Goal: Task Accomplishment & Management: Manage account settings

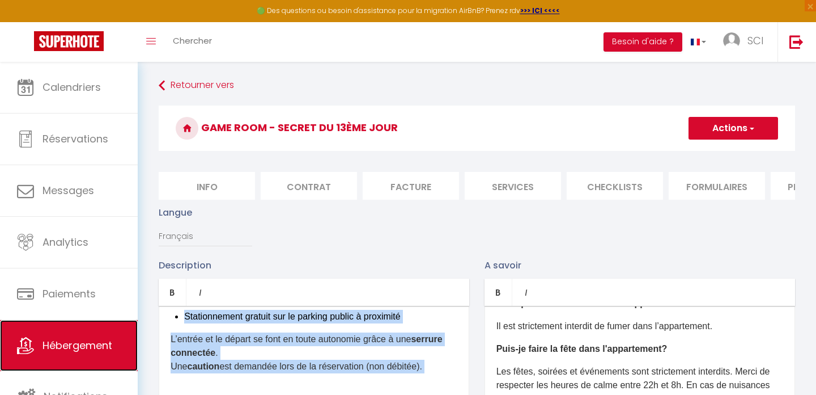
click at [75, 341] on span "Hébergement" at bounding box center [78, 345] width 70 height 14
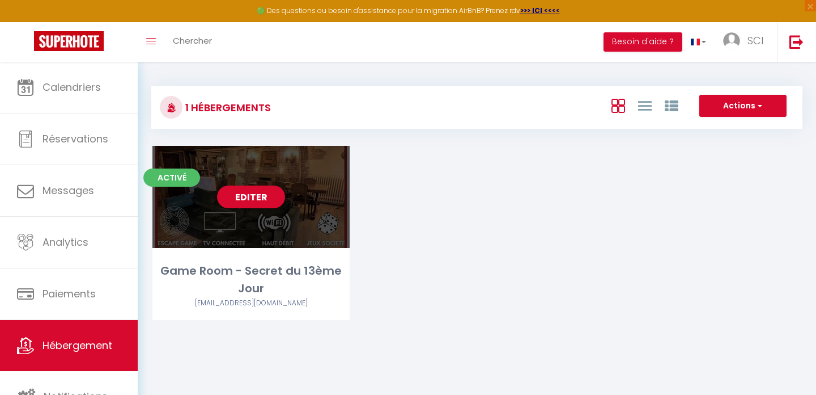
click at [250, 199] on link "Editer" at bounding box center [251, 196] width 68 height 23
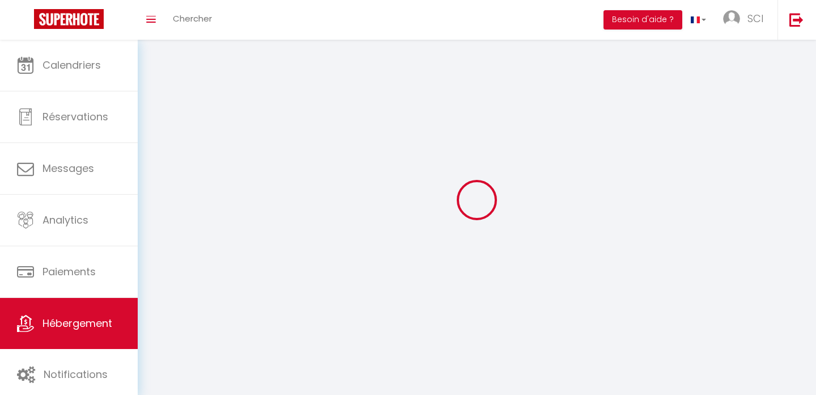
select select
select select "28"
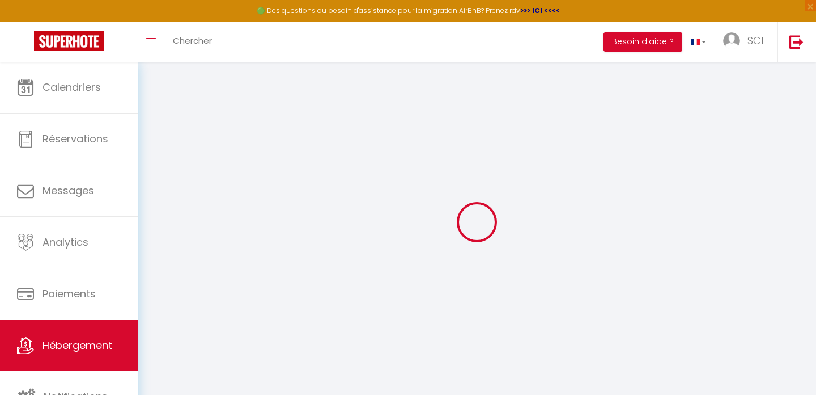
select select
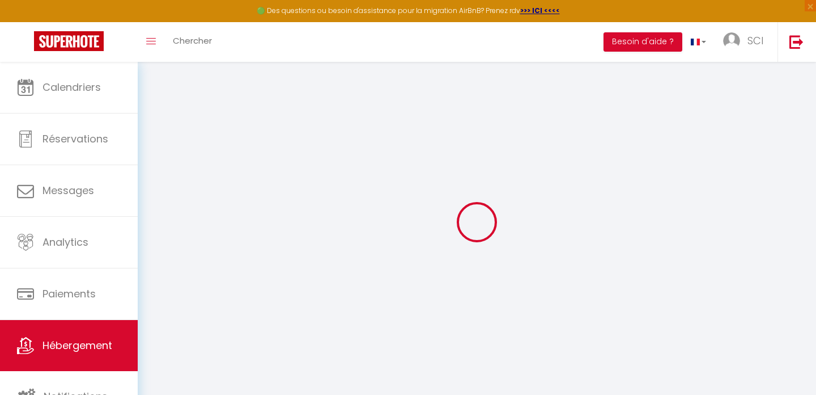
select select
checkbox input "false"
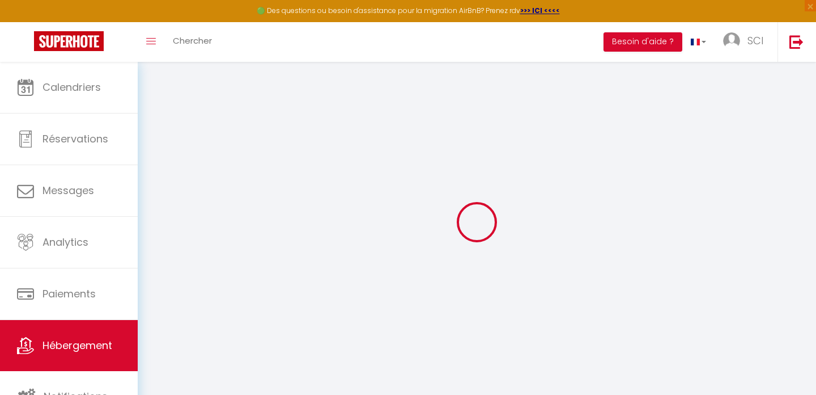
select select
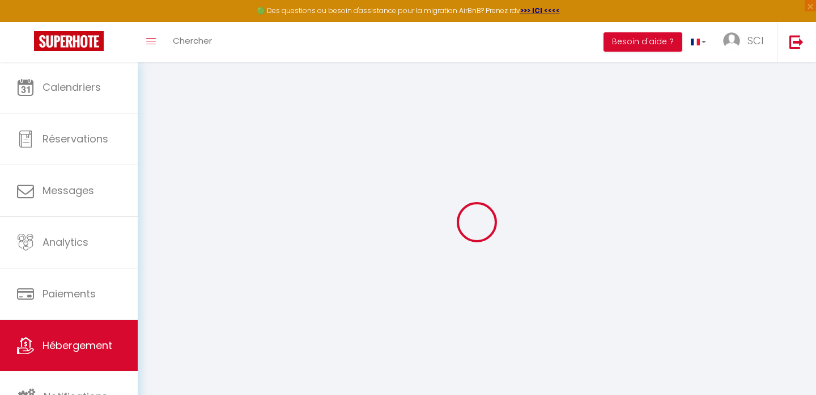
select select
checkbox input "false"
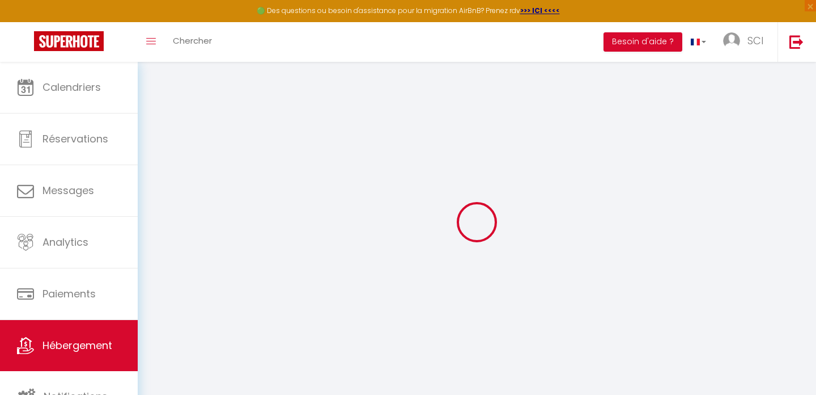
checkbox input "false"
select select
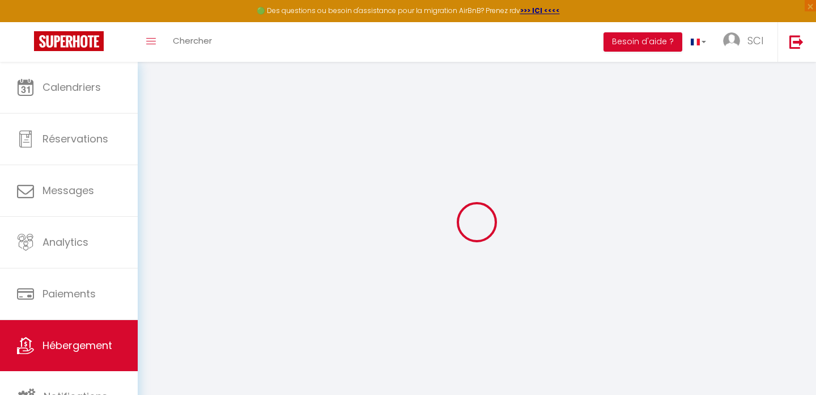
select select
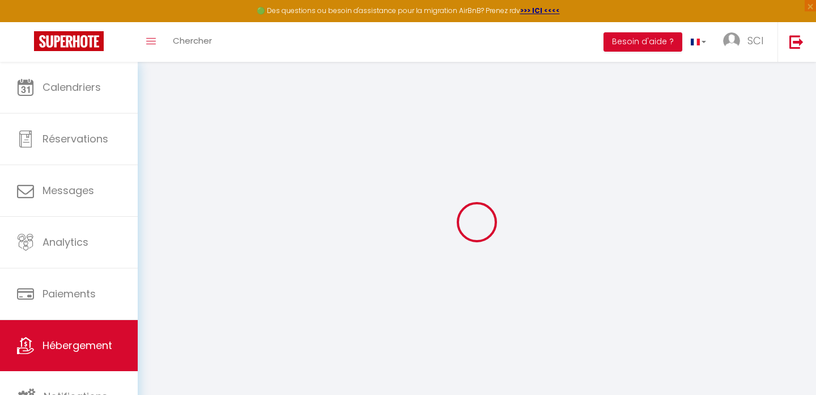
checkbox input "false"
select select
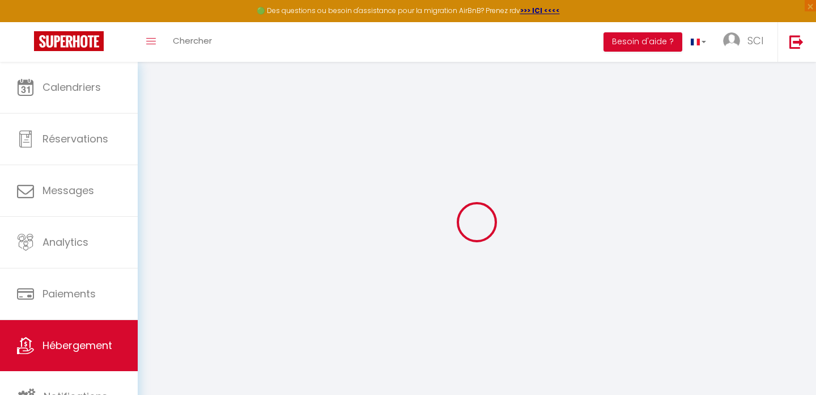
select select
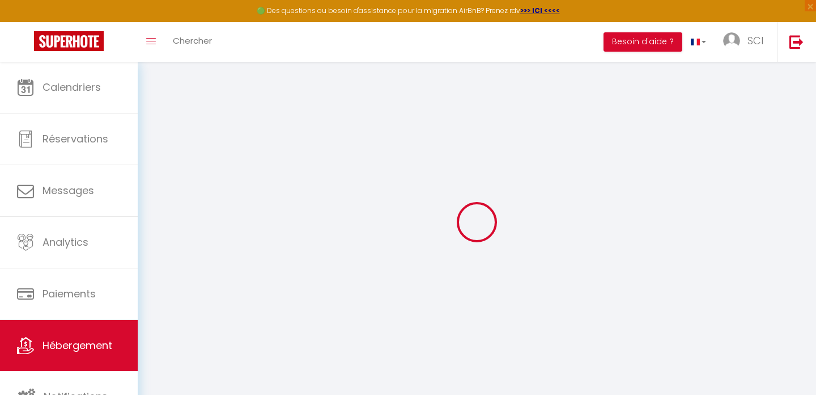
select select
checkbox input "false"
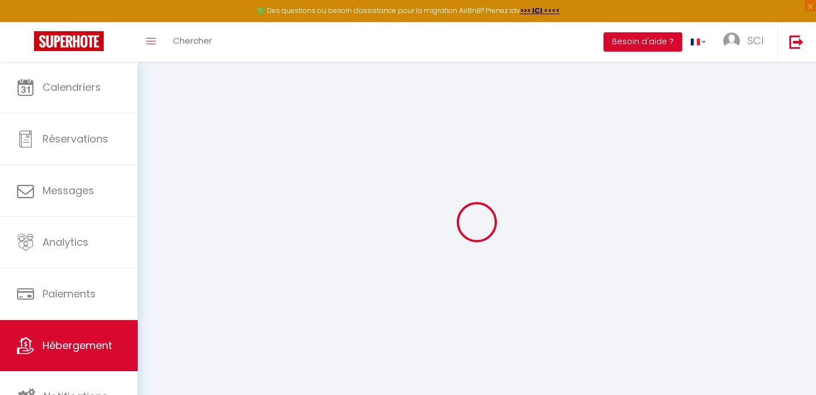
checkbox input "false"
select select
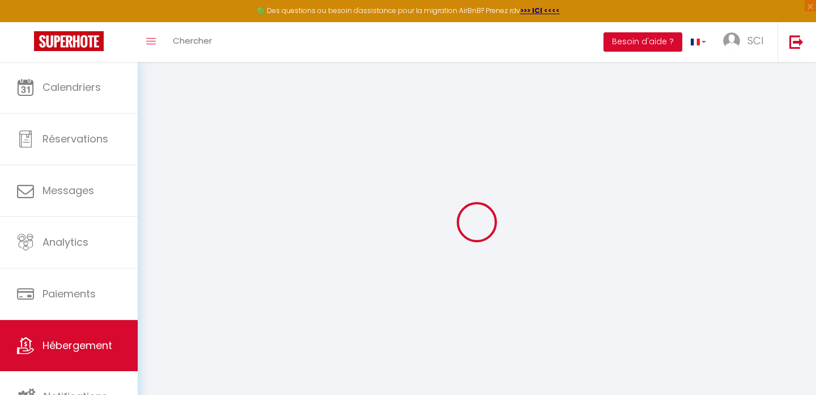
select select
checkbox input "false"
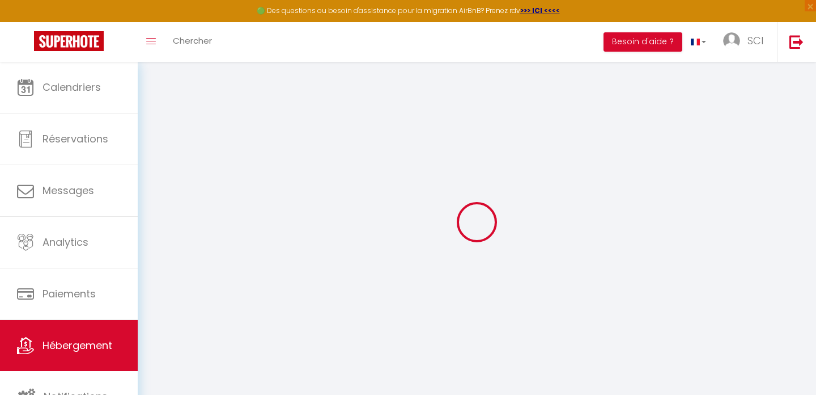
checkbox input "false"
select select
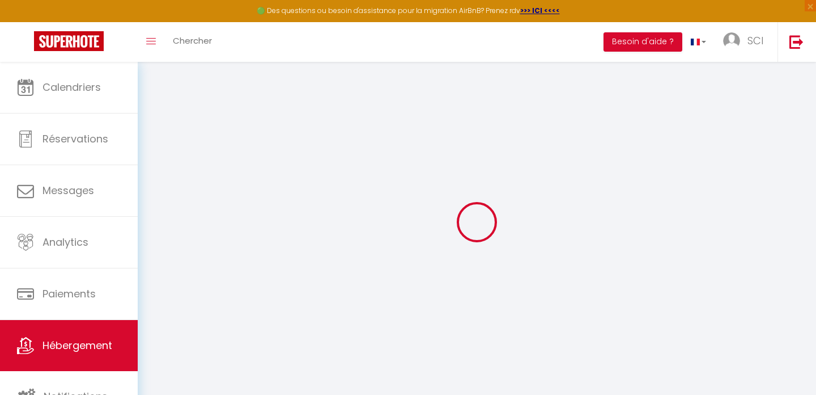
type input "Game Room - Secret du 13ème Jour"
select select "bnb"
type input "160"
type input "32"
type input "1.00"
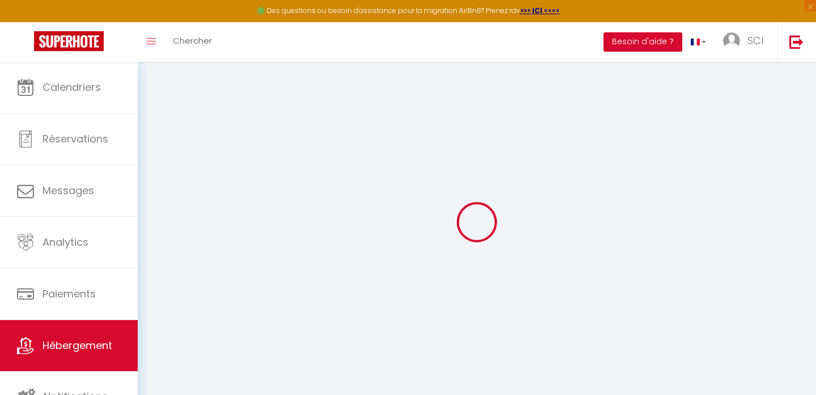
type input "800"
select select
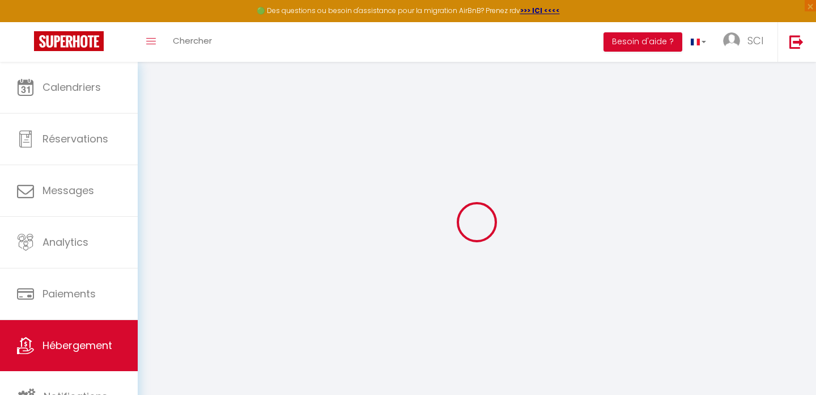
select select
type input "[STREET_ADDRESS][PERSON_NAME]"
type input "28170"
type input "[GEOGRAPHIC_DATA]"
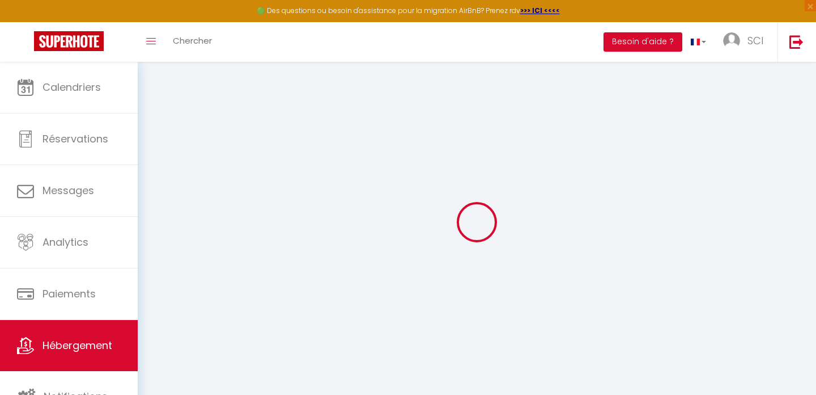
type input "[EMAIL_ADDRESS][DOMAIN_NAME]"
select select "16246"
checkbox input "false"
checkbox input "true"
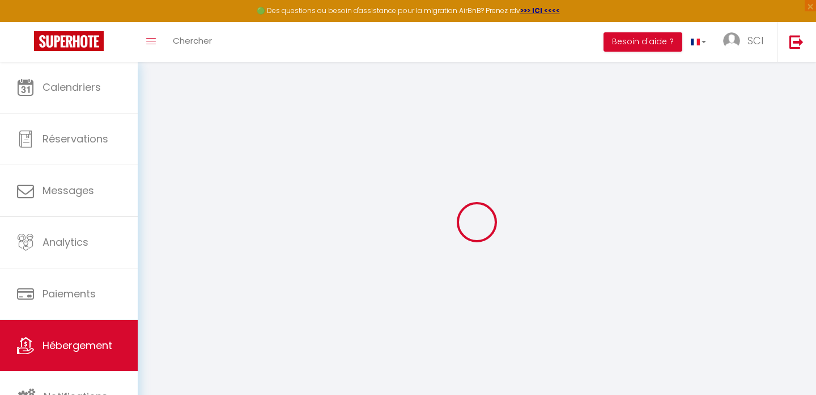
checkbox input "true"
type input "0"
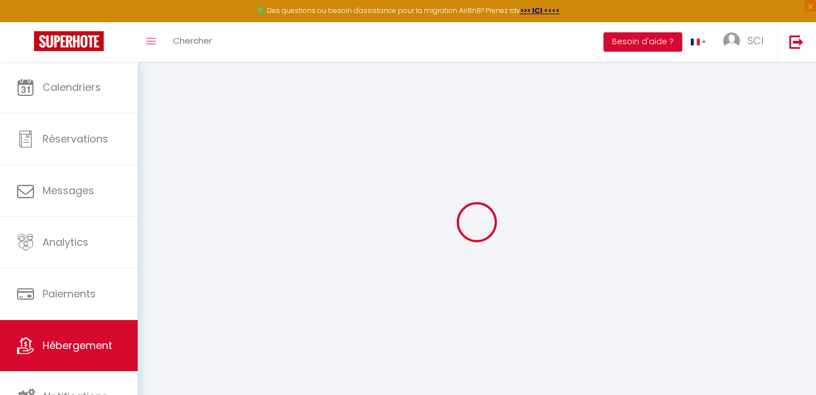
select select
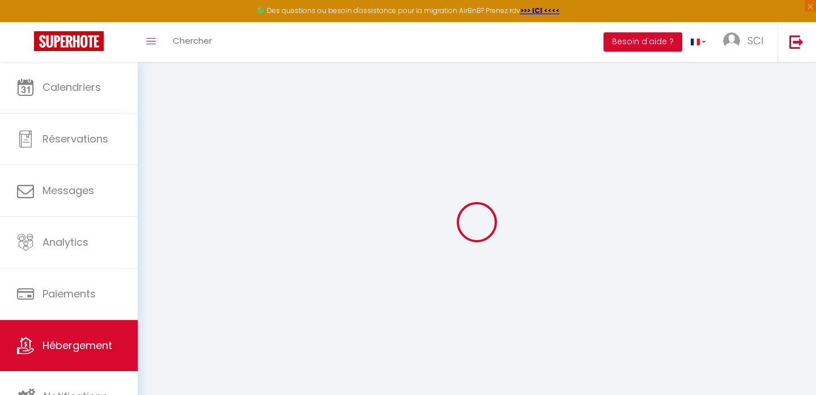
select select
checkbox input "false"
checkbox input "true"
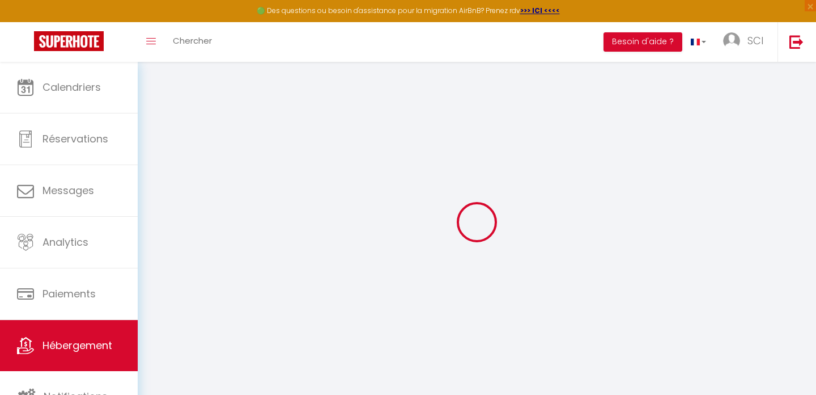
select select
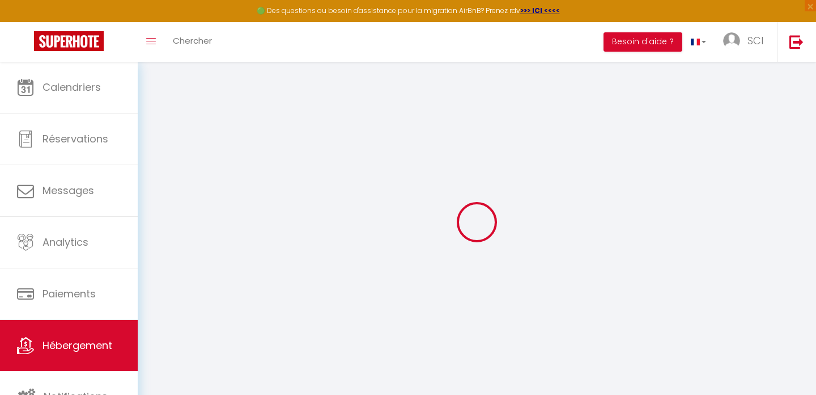
select select
checkbox input "false"
checkbox input "true"
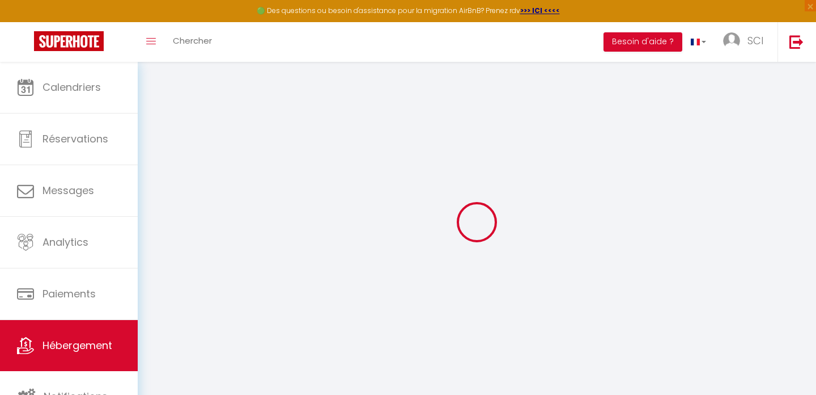
select select
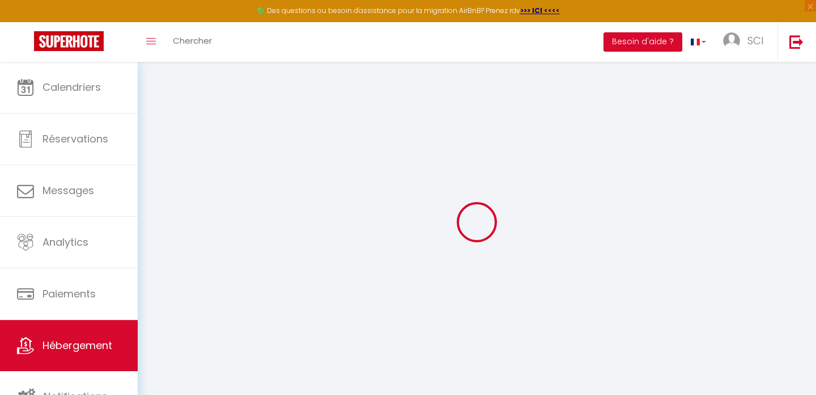
select select
checkbox input "false"
checkbox input "true"
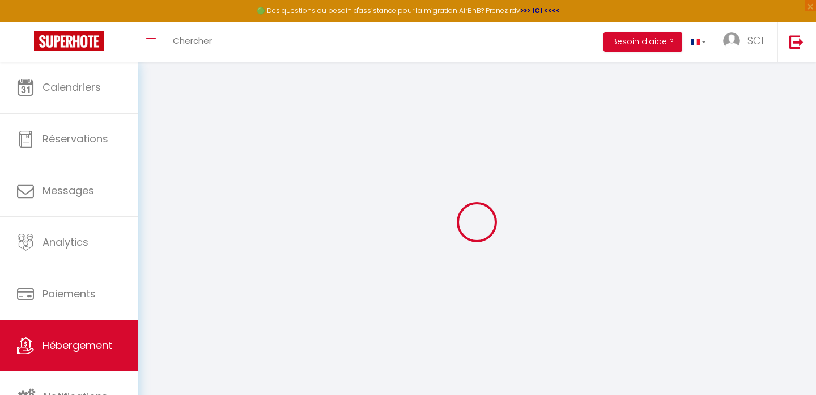
checkbox input "false"
checkbox input "true"
select select "16:00"
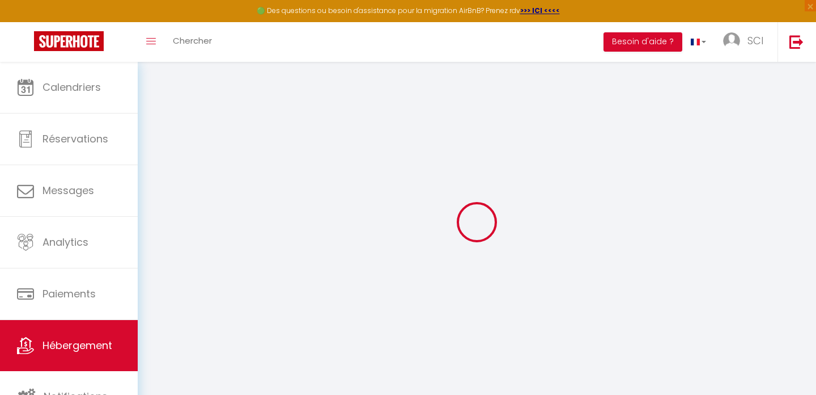
select select "21:00"
select select "11:00"
select select "30"
select select "120"
select select "16:00"
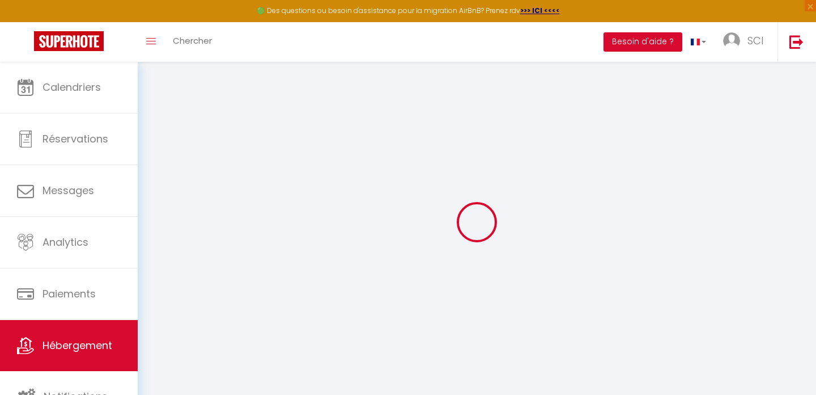
select select "53657"
checkbox input "false"
checkbox input "true"
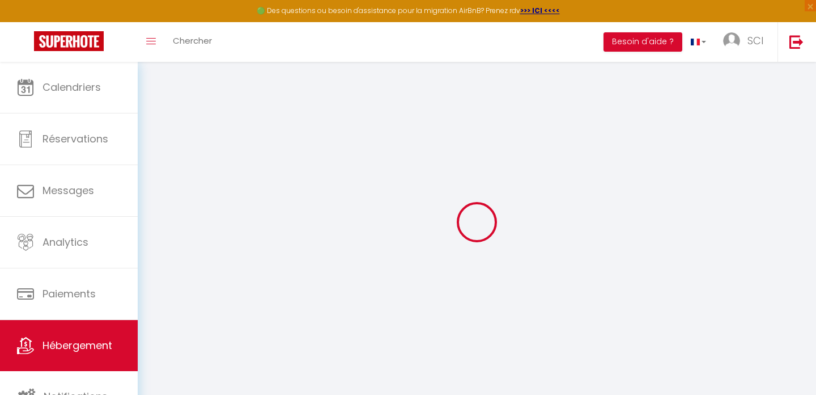
checkbox input "true"
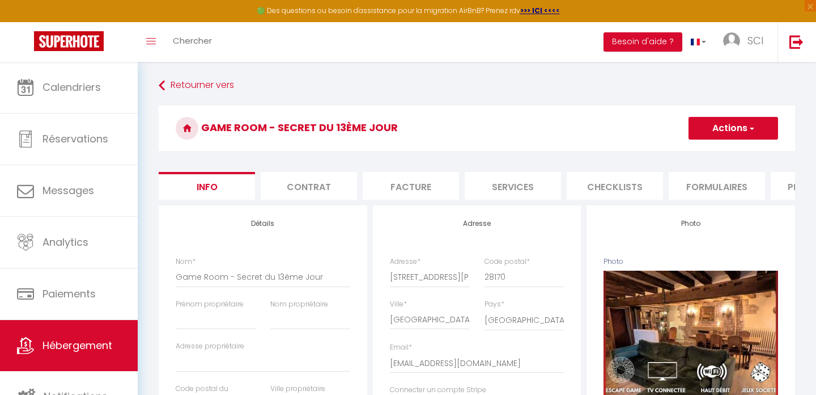
click at [753, 129] on span "button" at bounding box center [751, 127] width 7 height 11
click at [747, 39] on link "SCI" at bounding box center [746, 42] width 63 height 40
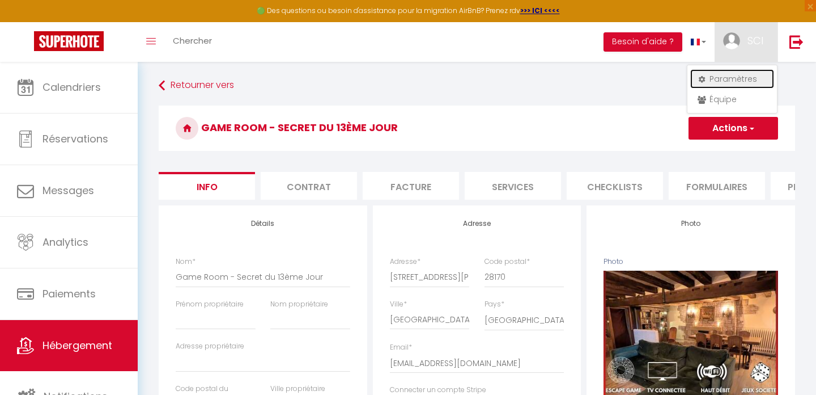
click at [736, 78] on link "Paramètres" at bounding box center [732, 78] width 84 height 19
select select "28"
select select "fr"
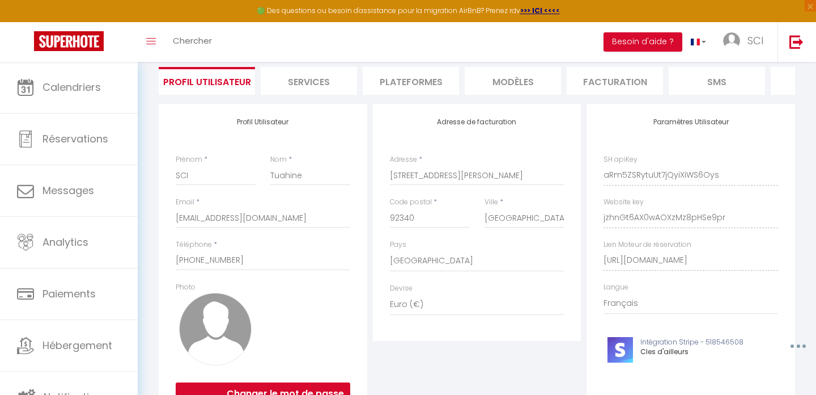
scroll to position [121, 0]
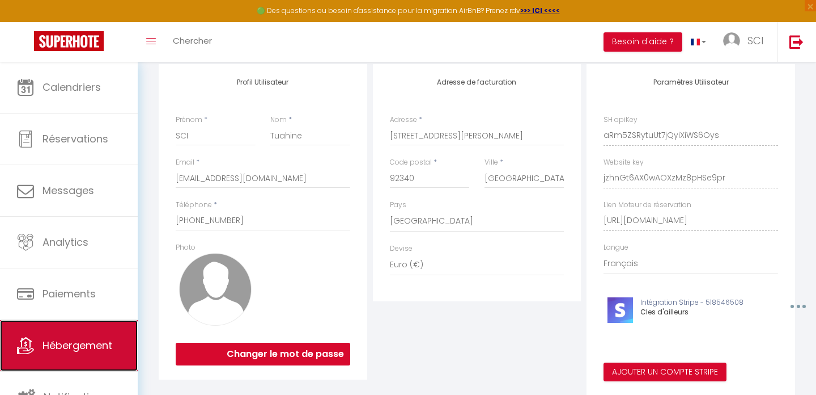
click at [79, 351] on span "Hébergement" at bounding box center [78, 345] width 70 height 14
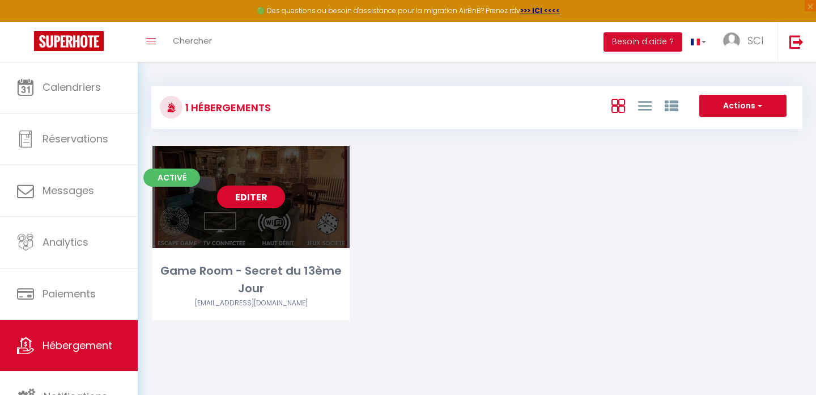
click at [254, 196] on link "Editer" at bounding box center [251, 196] width 68 height 23
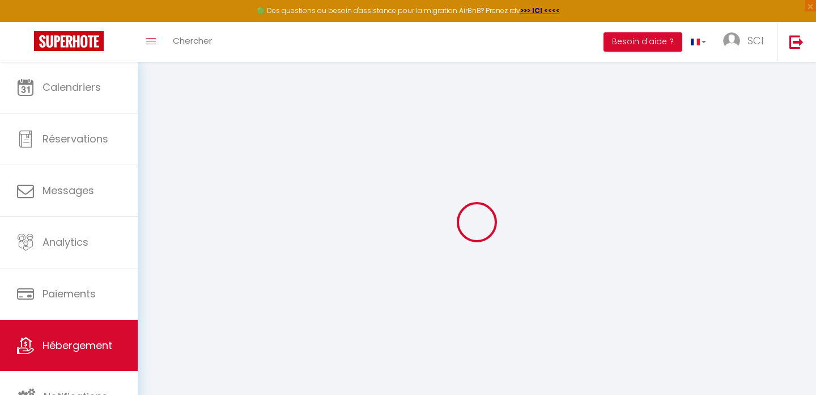
type input "Game Room - Secret du 13ème Jour"
select select "bnb"
type input "160"
type input "32"
type input "1.00"
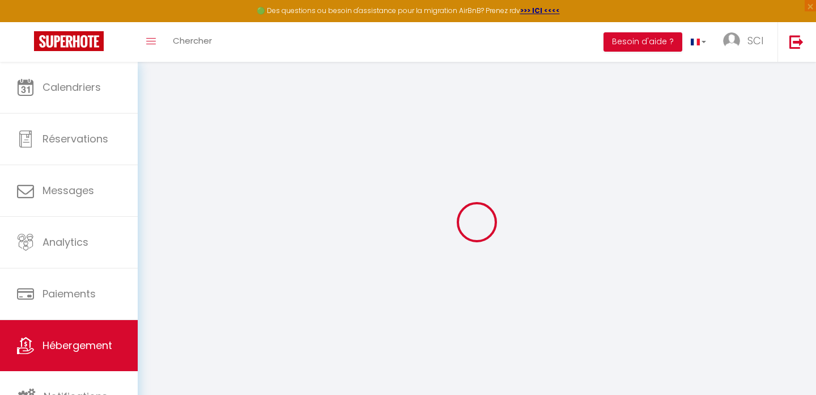
type input "800"
select select
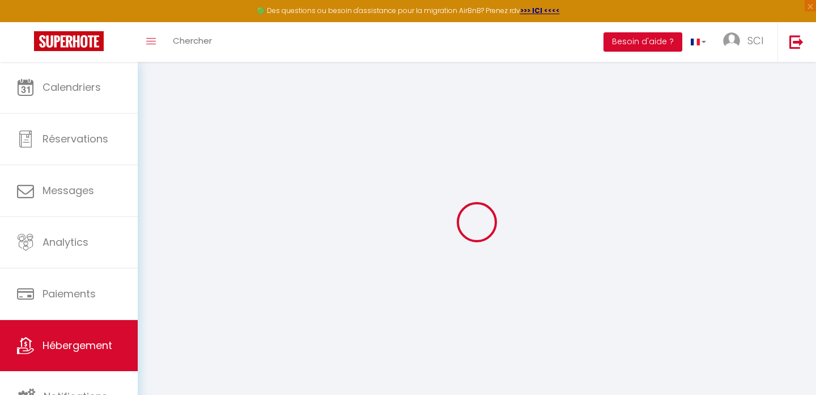
select select
type input "[STREET_ADDRESS][PERSON_NAME]"
type input "28170"
type input "[GEOGRAPHIC_DATA]"
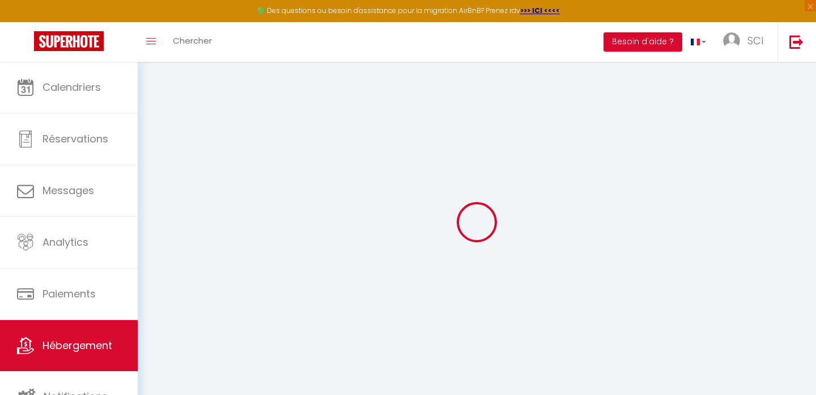
type input "[EMAIL_ADDRESS][DOMAIN_NAME]"
select select "16246"
checkbox input "false"
checkbox input "true"
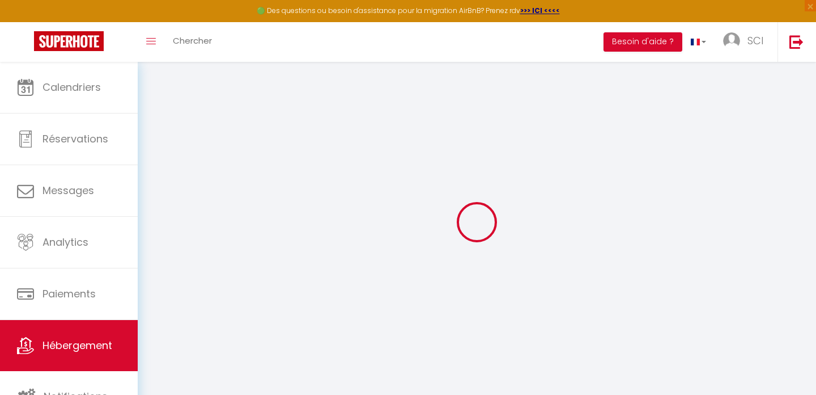
checkbox input "true"
type input "0"
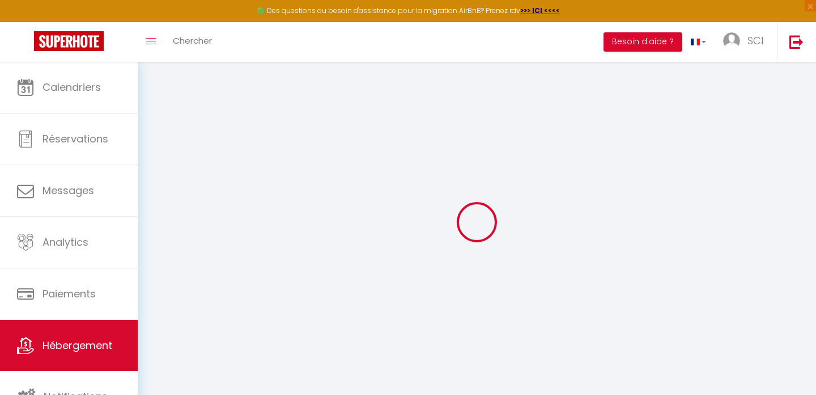
select select
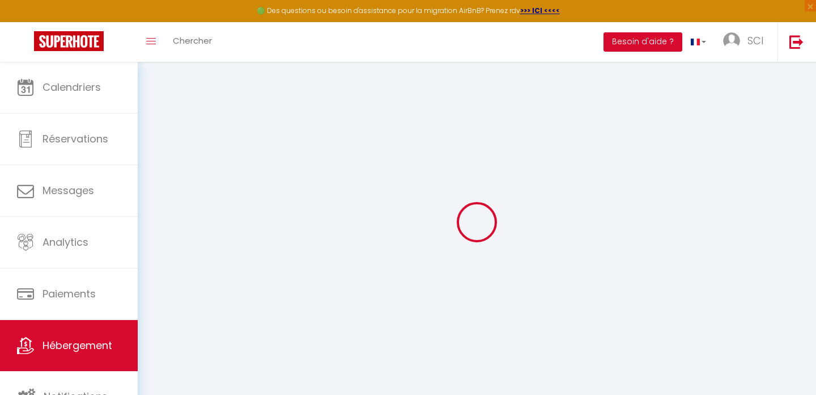
select select
checkbox input "false"
checkbox input "true"
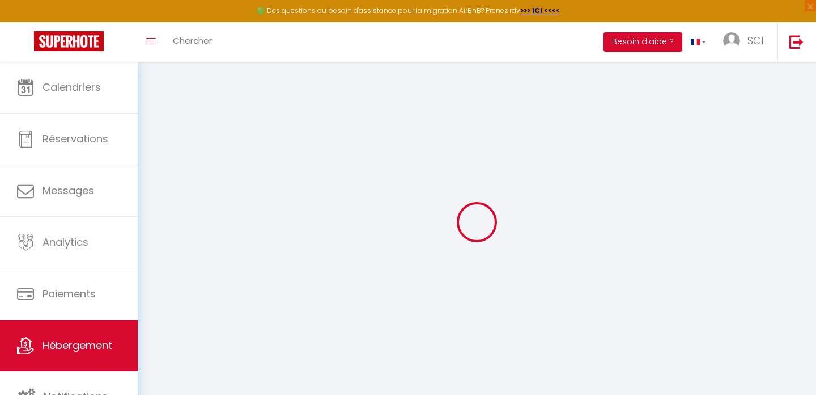
select select
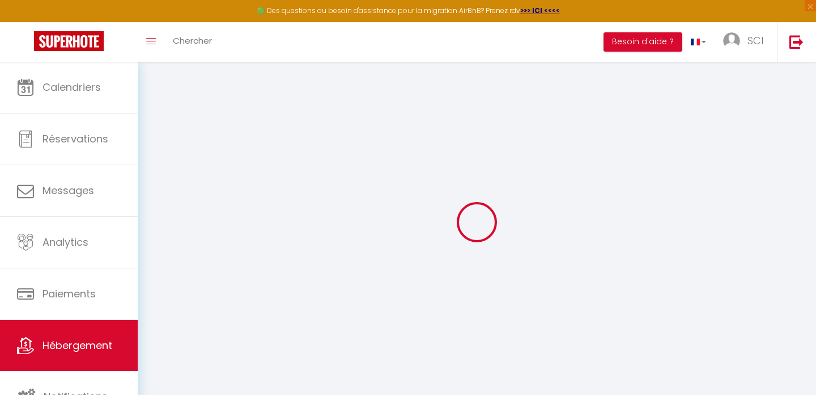
select select
checkbox input "false"
checkbox input "true"
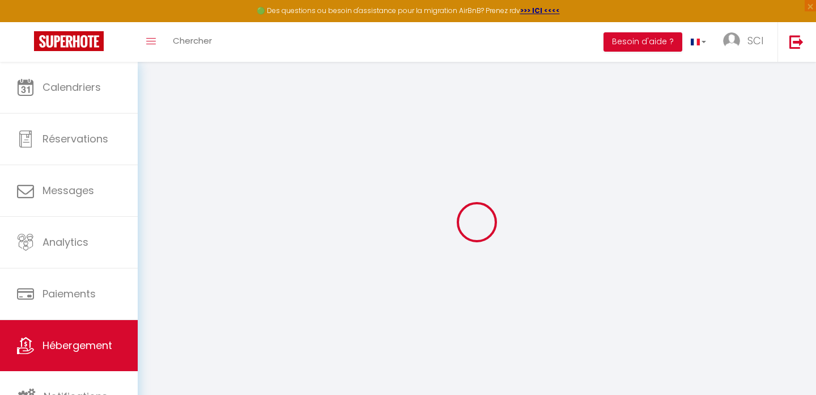
select select
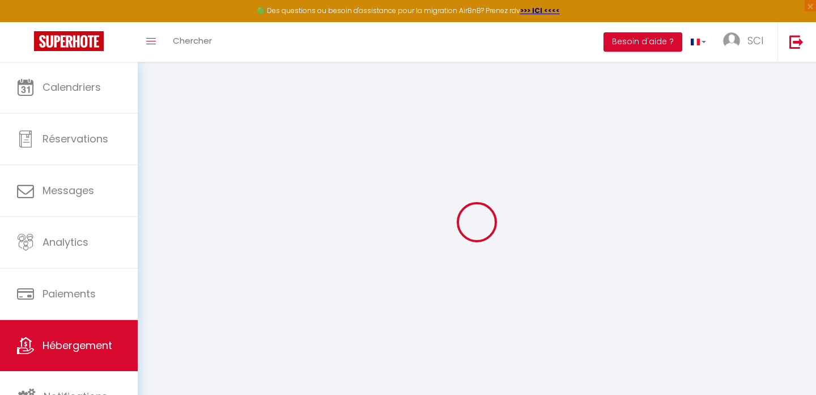
select select
checkbox input "false"
checkbox input "true"
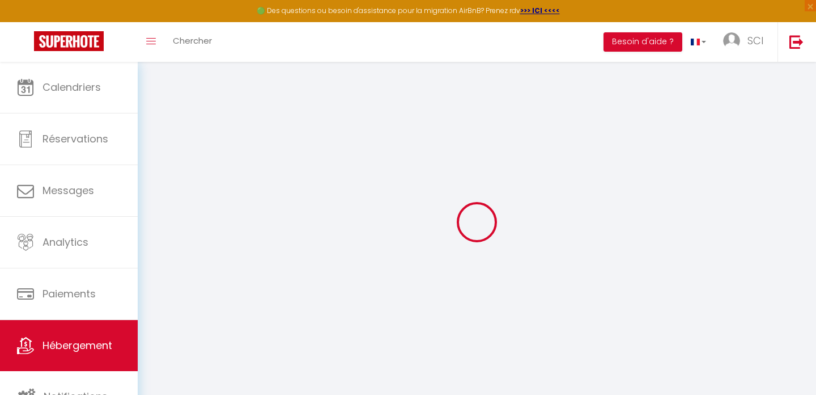
checkbox input "false"
checkbox input "true"
select select "16:00"
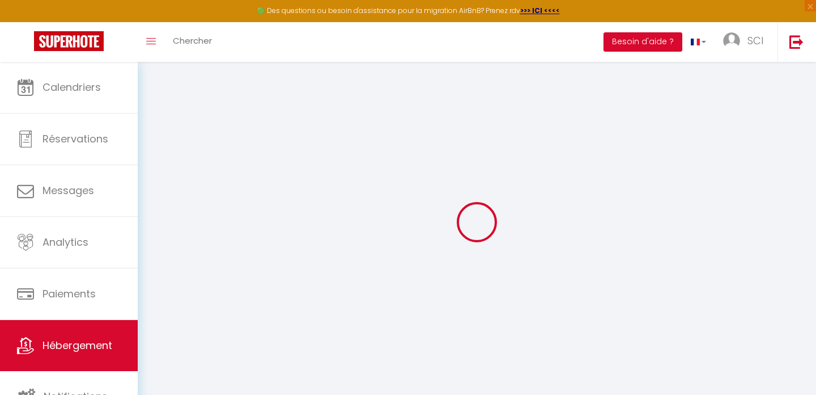
select select "21:00"
select select "11:00"
select select "30"
select select "120"
select select "16:00"
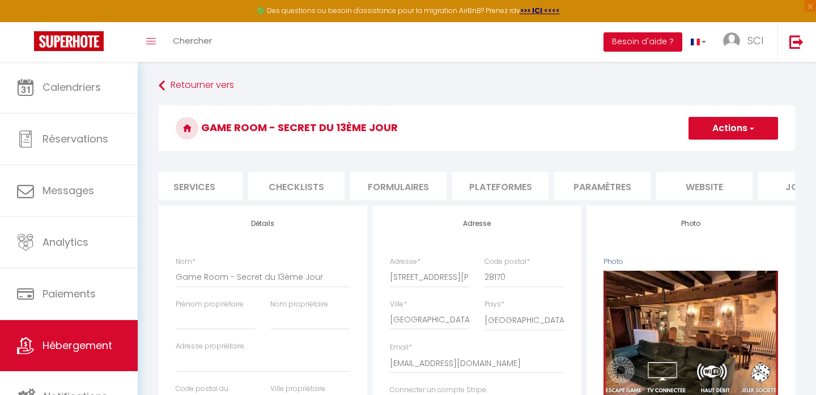
scroll to position [0, 321]
click at [696, 187] on li "website" at bounding box center [702, 186] width 96 height 28
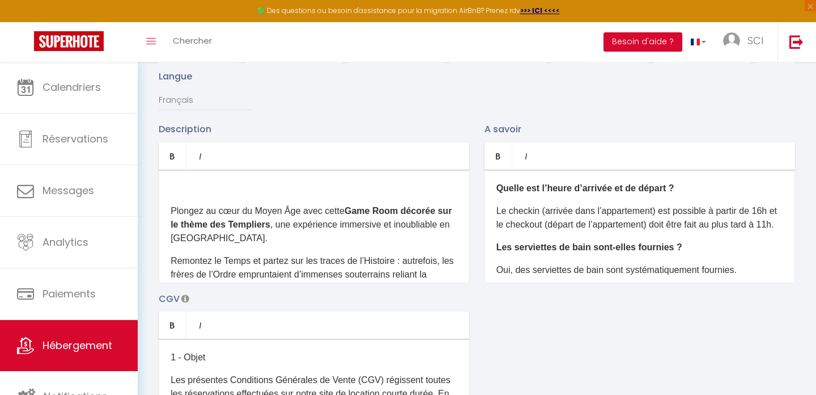
scroll to position [18, 0]
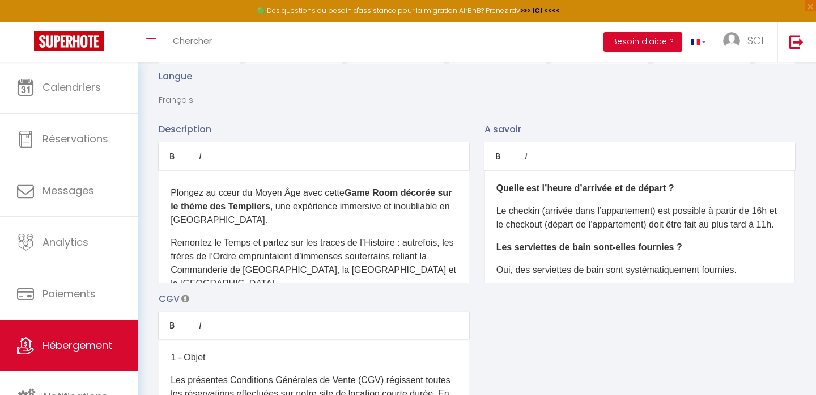
drag, startPoint x: 518, startPoint y: 240, endPoint x: 494, endPoint y: 207, distance: 40.1
click at [494, 207] on div "Quelle est l’heure d’arrivée et de départ ? Le checkin (arrivée dans l’appartem…" at bounding box center [640, 226] width 311 height 113
copy p "Le checkin (arrivée dans l’appartement) est possible à partir de 16h et le chec…"
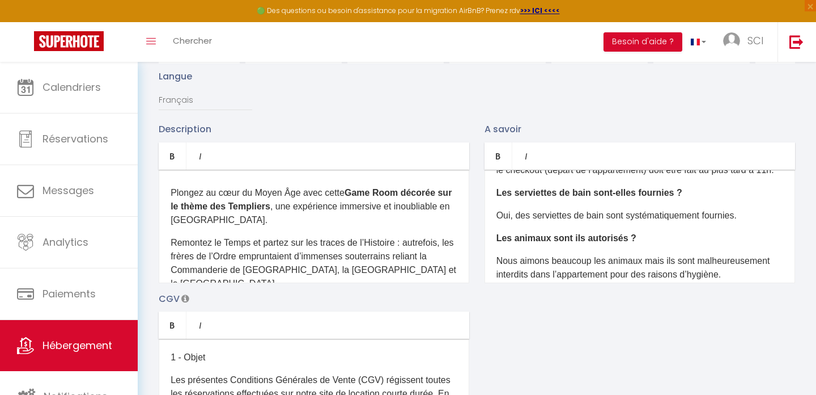
scroll to position [60, 0]
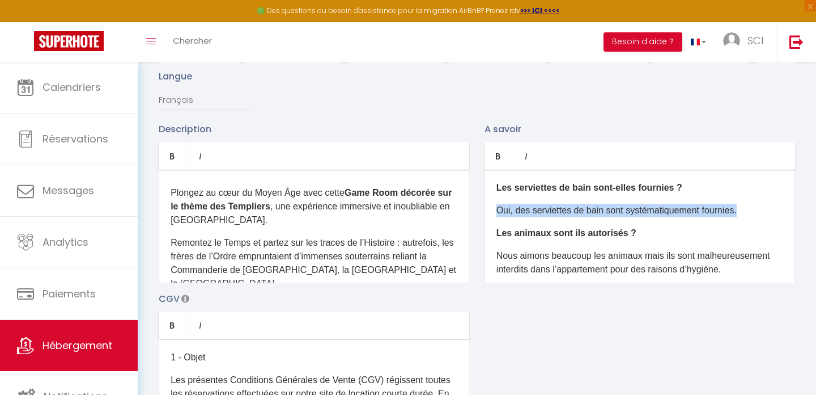
drag, startPoint x: 747, startPoint y: 227, endPoint x: 495, endPoint y: 225, distance: 251.7
click at [495, 225] on div "Quelle est l’heure d’arrivée et de départ ? Le checkin (arrivée dans l’appartem…" at bounding box center [640, 226] width 311 height 113
copy p "Oui, des serviettes de bain sont systématiquement fournies."
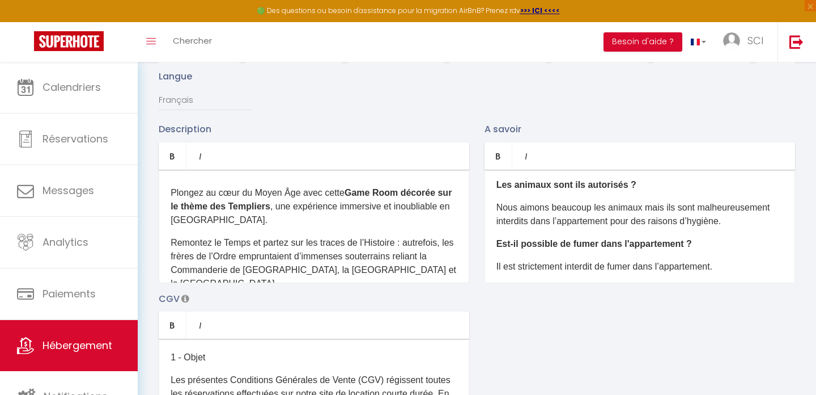
scroll to position [109, 0]
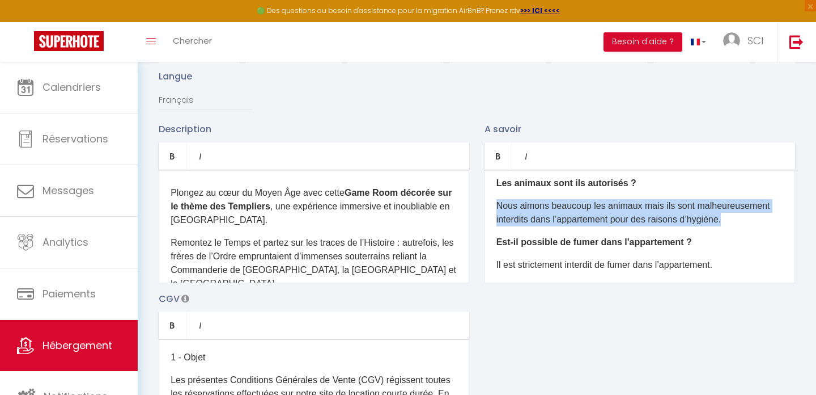
drag, startPoint x: 734, startPoint y: 233, endPoint x: 486, endPoint y: 214, distance: 249.0
click at [486, 214] on div "Quelle est l’heure d’arrivée et de départ ? Le checkin (arrivée dans l’appartem…" at bounding box center [640, 226] width 311 height 113
copy p "Nous aimons beaucoup les animaux mais ils sont malheureusement interdits dans l…"
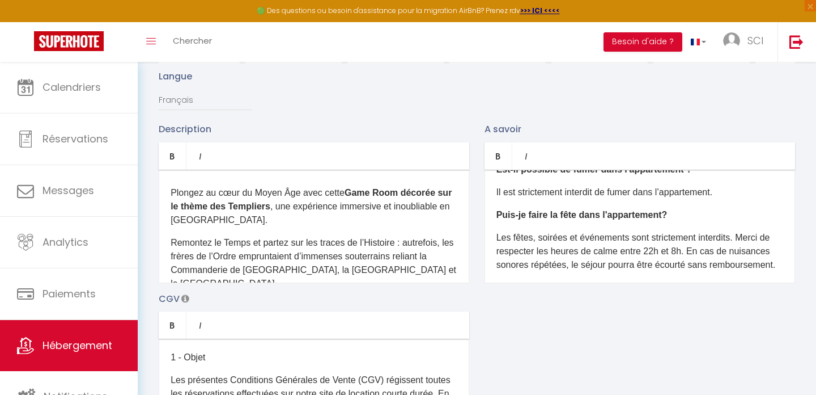
scroll to position [183, 0]
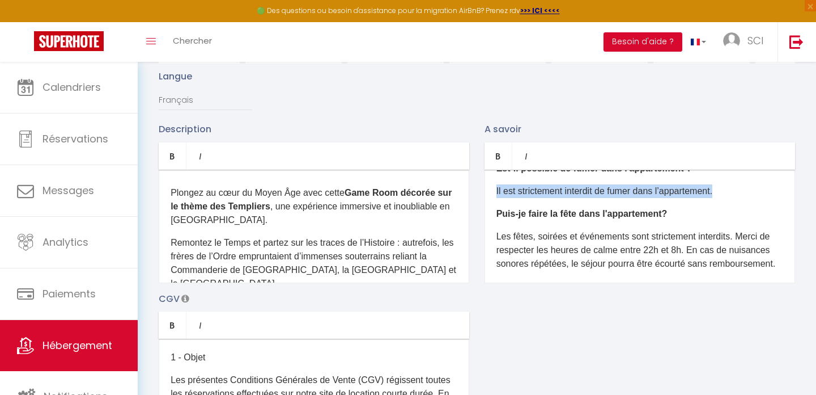
drag, startPoint x: 736, startPoint y: 203, endPoint x: 486, endPoint y: 193, distance: 250.2
click at [486, 193] on div "Quelle est l’heure d’arrivée et de départ ? Le checkin (arrivée dans l’appartem…" at bounding box center [640, 226] width 311 height 113
copy p "Il est strictement interdit de fumer dans l’appartement."
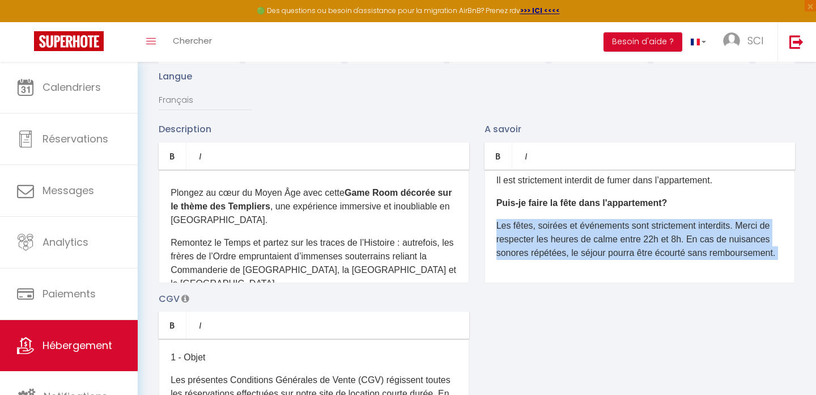
drag, startPoint x: 784, startPoint y: 253, endPoint x: 490, endPoint y: 222, distance: 295.4
click at [490, 222] on div "Quelle est l’heure d’arrivée et de départ ? Le checkin (arrivée dans l’appartem…" at bounding box center [640, 226] width 311 height 113
copy span "Les fêtes, soirées et événements sont strictement interdits. Merci de respecter…"
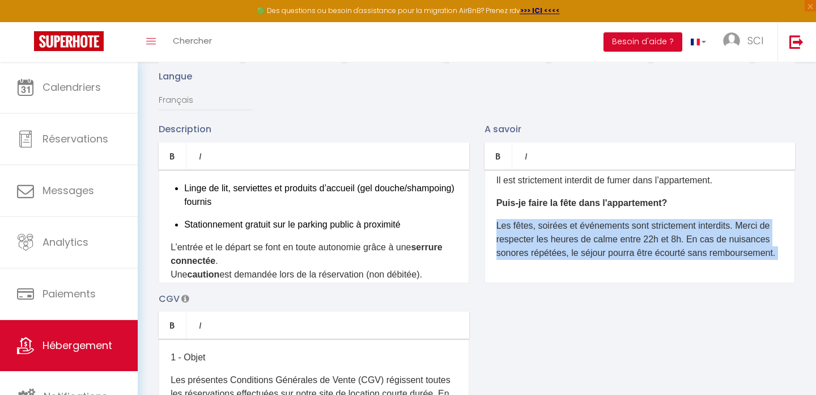
scroll to position [363, 0]
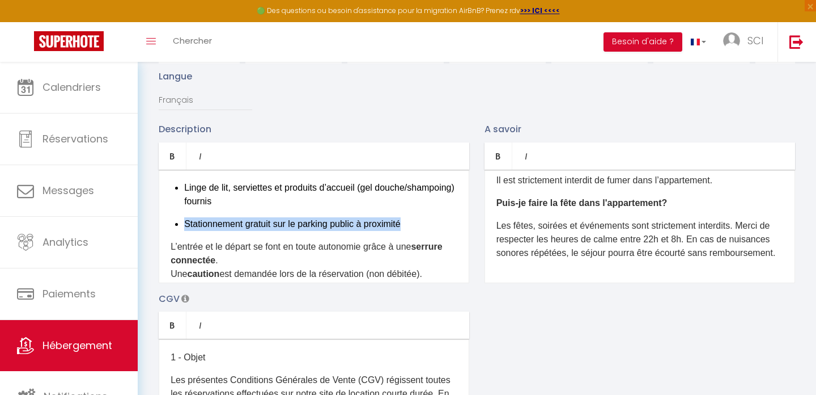
drag, startPoint x: 423, startPoint y: 223, endPoint x: 205, endPoint y: 216, distance: 218.4
click at [205, 216] on ul "Un lit Queen Size (matelas [PERSON_NAME]) Un canapé-lit Linge de lit, serviette…" at bounding box center [320, 182] width 273 height 95
copy p "Stationnement gratuit sur le parking public à proximité"
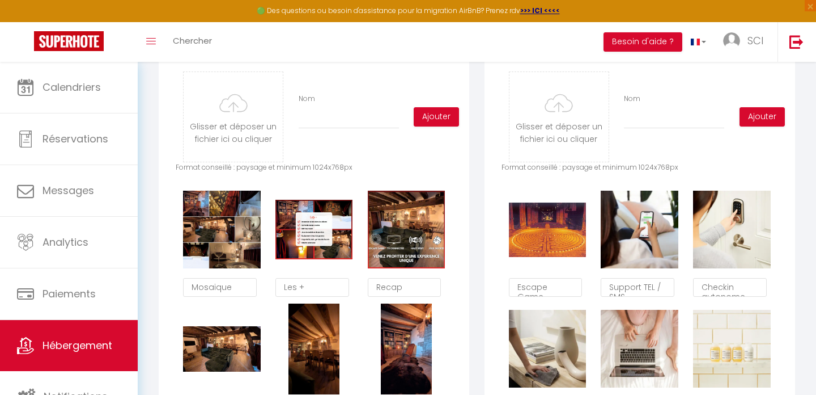
scroll to position [560, 0]
